Goal: Information Seeking & Learning: Understand process/instructions

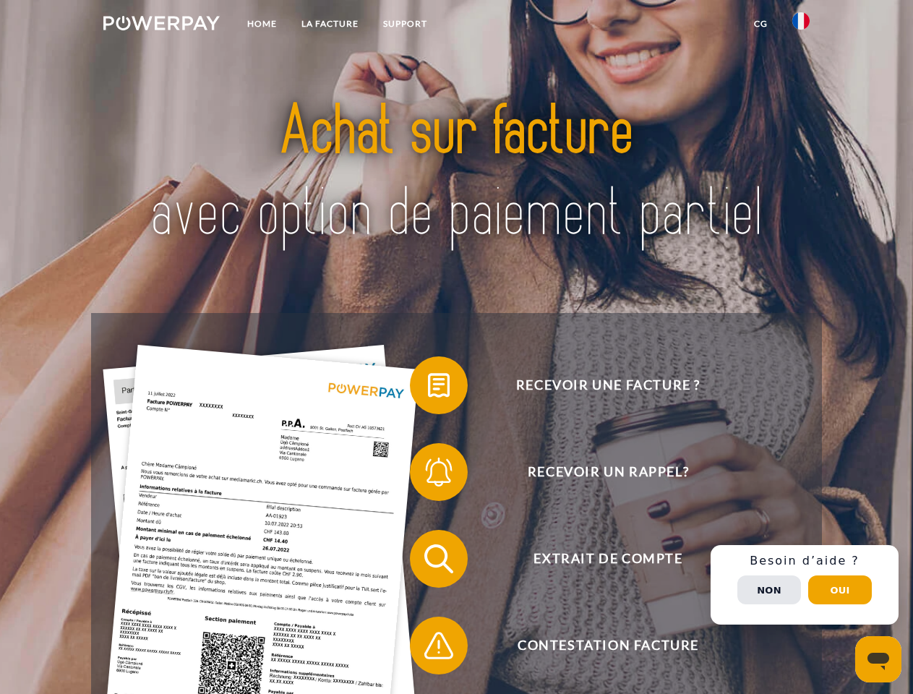
click at [161, 25] on img at bounding box center [161, 23] width 116 height 14
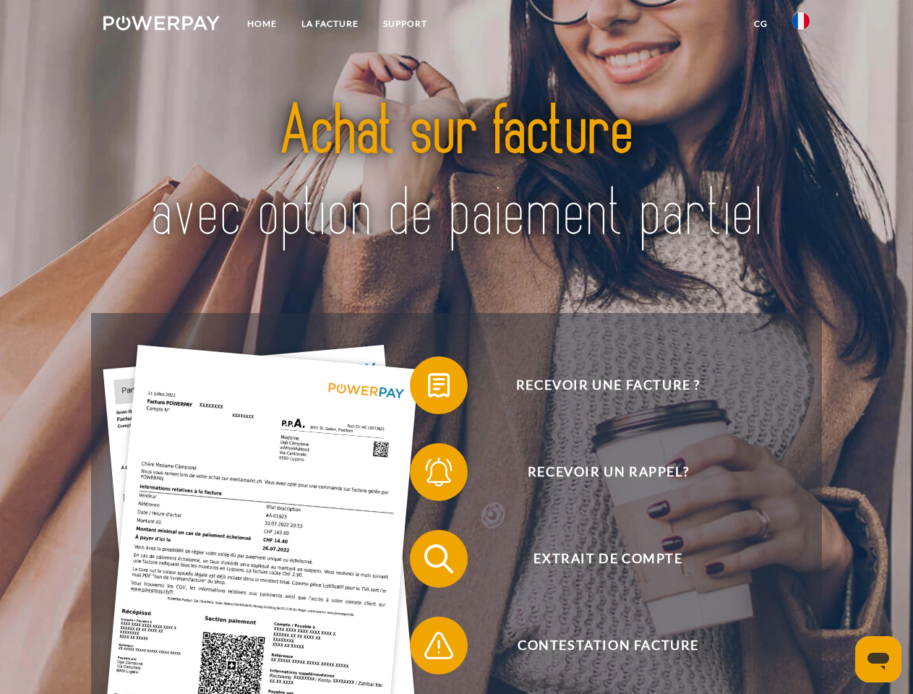
click at [801, 25] on img at bounding box center [800, 20] width 17 height 17
click at [760, 24] on link "CG" at bounding box center [760, 24] width 38 height 26
click at [428, 388] on span at bounding box center [417, 385] width 72 height 72
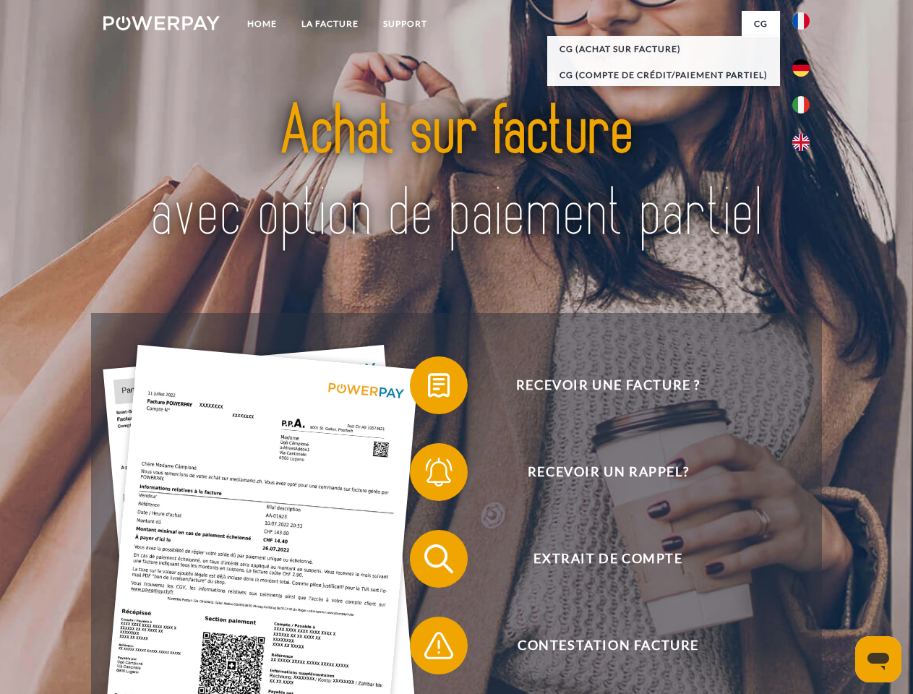
click at [428, 475] on span at bounding box center [417, 472] width 72 height 72
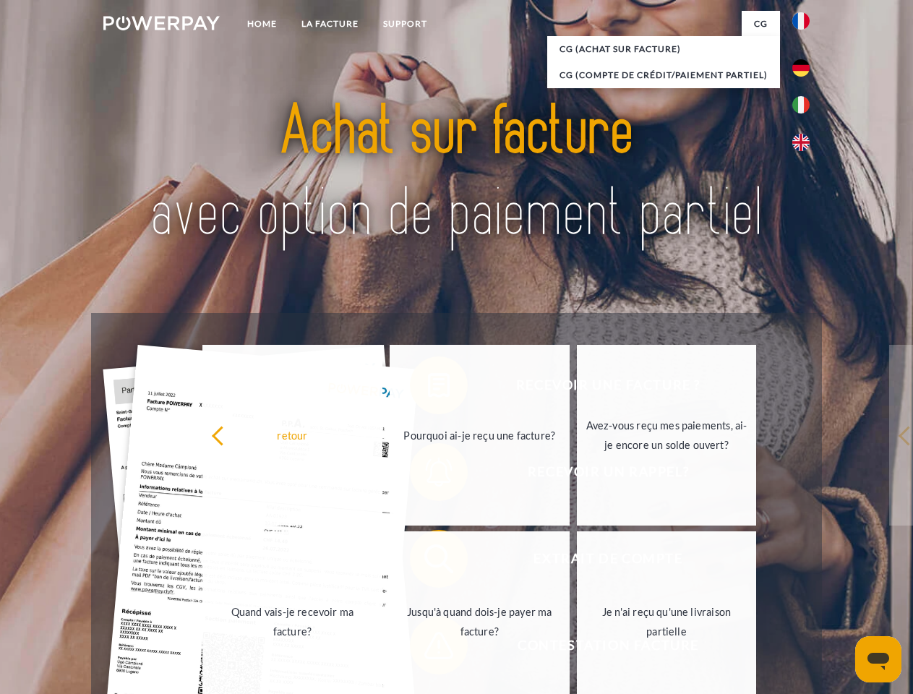
click at [428, 561] on link "Jusqu'à quand dois-je payer ma facture?" at bounding box center [479, 621] width 180 height 181
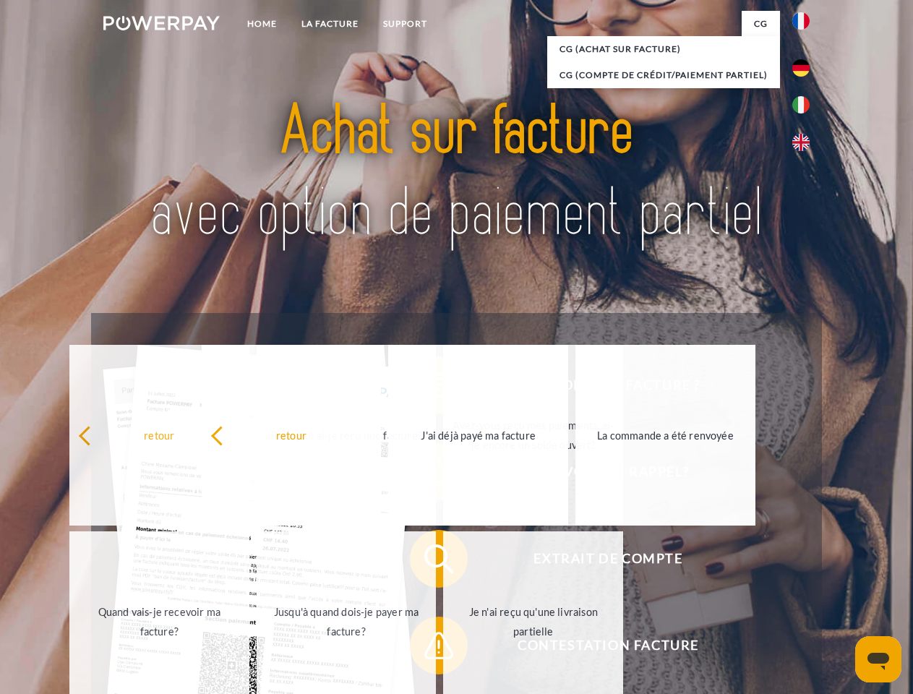
click at [428, 648] on div "Recevoir une facture ? Recevoir un rappel? Extrait de compte retour" at bounding box center [456, 602] width 730 height 578
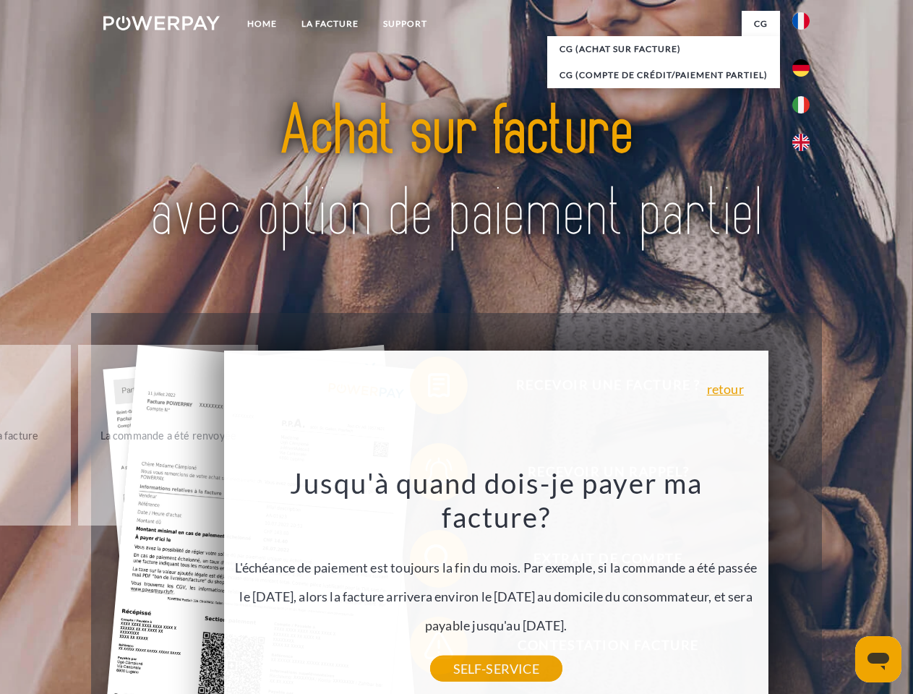
click at [804, 585] on div "Recevoir une facture ? Recevoir un rappel? Extrait de compte retour" at bounding box center [456, 602] width 730 height 578
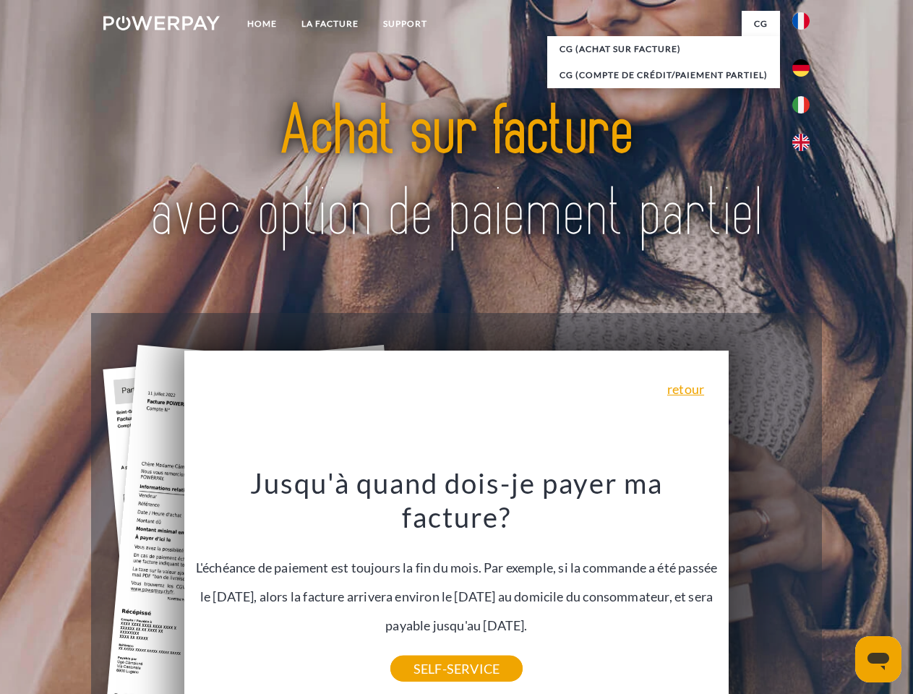
click at [769, 587] on span "Extrait de compte" at bounding box center [608, 559] width 354 height 58
click at [840, 590] on header "Home LA FACTURE Support" at bounding box center [456, 499] width 913 height 998
